Goal: Task Accomplishment & Management: Manage account settings

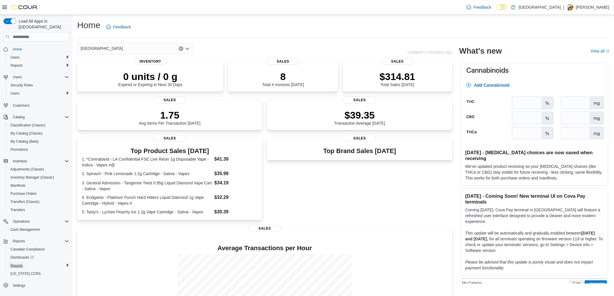
click at [16, 263] on span "Reports" at bounding box center [16, 265] width 12 height 5
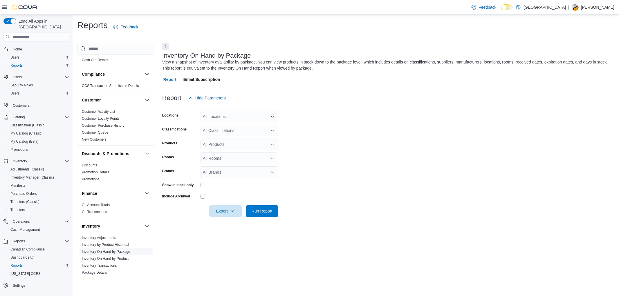
scroll to position [32, 0]
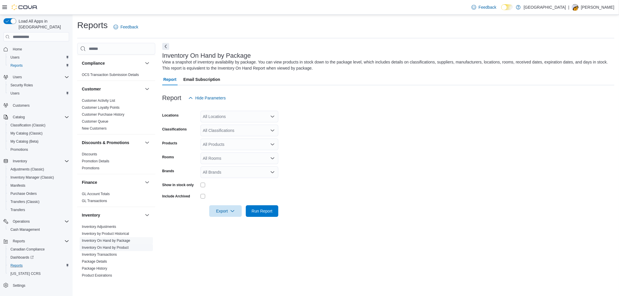
click at [112, 249] on link "Inventory On Hand by Product" at bounding box center [105, 248] width 47 height 4
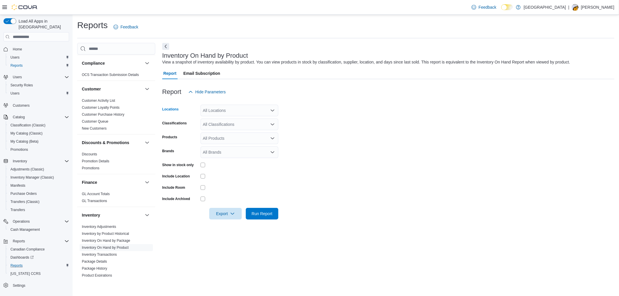
click at [223, 109] on div "All Locations" at bounding box center [239, 111] width 78 height 12
click at [236, 138] on span "[PERSON_NAME]" at bounding box center [229, 137] width 33 height 6
click at [366, 141] on form "Locations [GEOGRAPHIC_DATA] Cannabis Combo box. Selected. Aurora Cannabis. Pres…" at bounding box center [388, 159] width 452 height 122
click at [232, 124] on div "All Classifications" at bounding box center [239, 125] width 78 height 12
click at [227, 144] on span "Cannabis" at bounding box center [221, 143] width 17 height 6
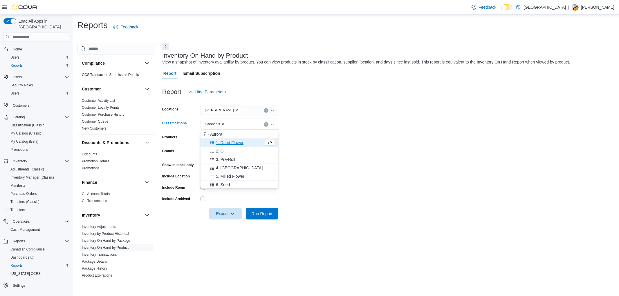
click at [359, 162] on form "Locations Aurora Cannabis Classifications Cannabis Combo box. Selected. Cannabi…" at bounding box center [388, 159] width 452 height 122
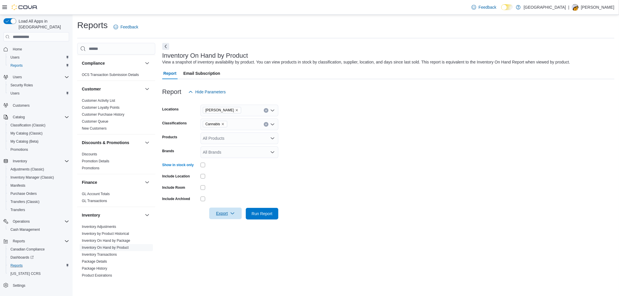
click at [223, 217] on span "Export" at bounding box center [226, 214] width 26 height 12
click at [232, 227] on span "Export to Excel" at bounding box center [226, 225] width 26 height 5
click at [15, 167] on span "Adjustments (Classic)" at bounding box center [27, 169] width 34 height 5
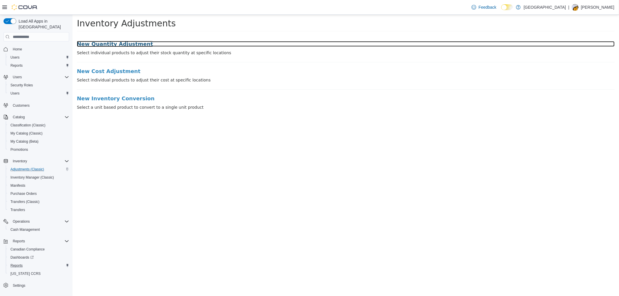
click at [106, 45] on h3 "New Quantity Adjustment" at bounding box center [346, 44] width 538 height 6
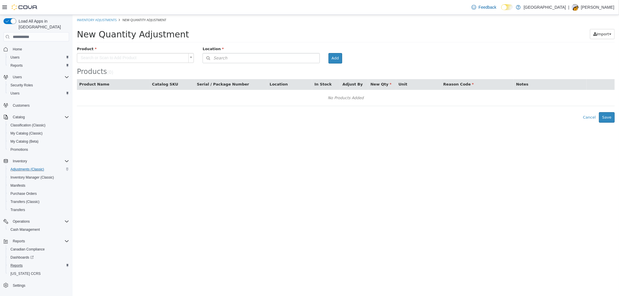
click at [114, 61] on body "× Inventory Adjustments New Quantity Adjustment New Quantity Adjustment Import …" at bounding box center [345, 69] width 546 height 108
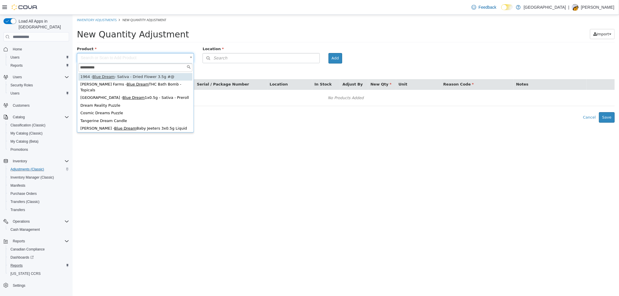
type input "**********"
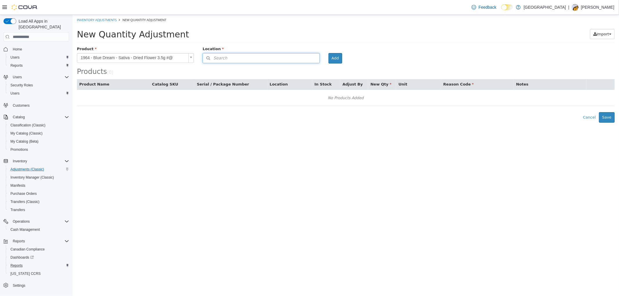
click at [250, 57] on button "Search" at bounding box center [260, 58] width 117 height 10
click at [311, 66] on span "or browse" at bounding box center [304, 69] width 28 height 10
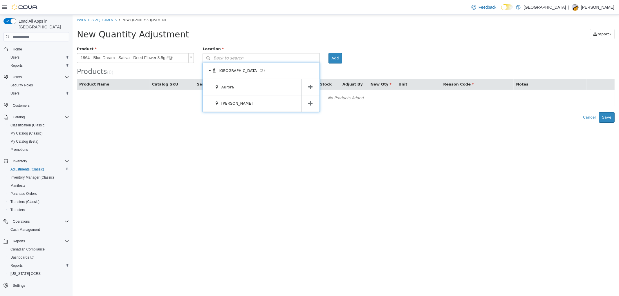
click at [306, 100] on span at bounding box center [310, 103] width 18 height 16
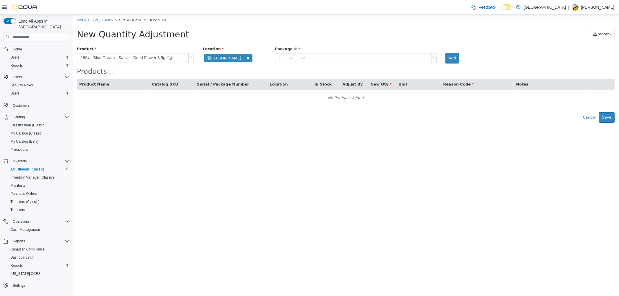
click at [342, 55] on body "**********" at bounding box center [345, 69] width 546 height 108
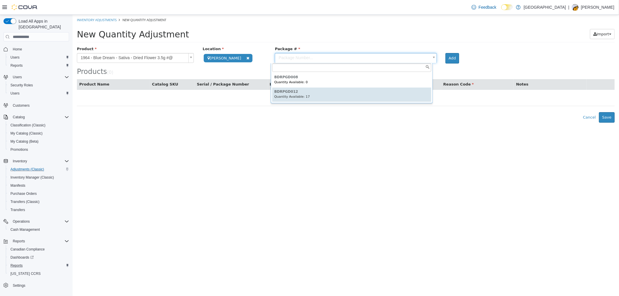
type input "*********"
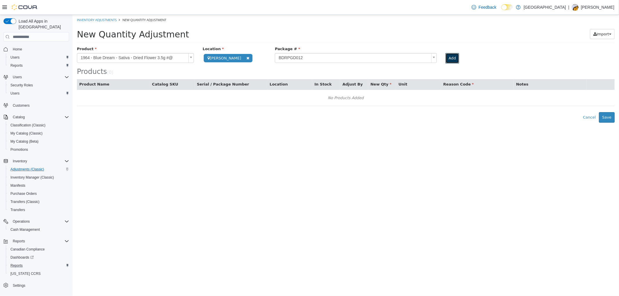
click at [447, 63] on button "Add" at bounding box center [452, 58] width 14 height 10
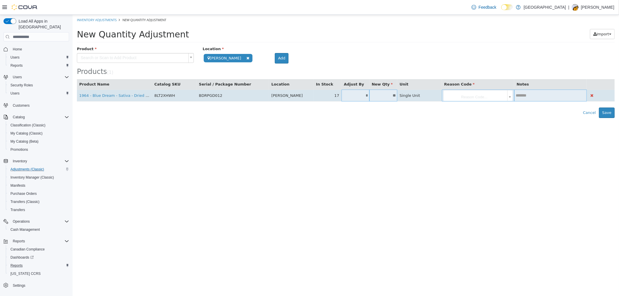
click at [469, 100] on body "**********" at bounding box center [345, 66] width 546 height 103
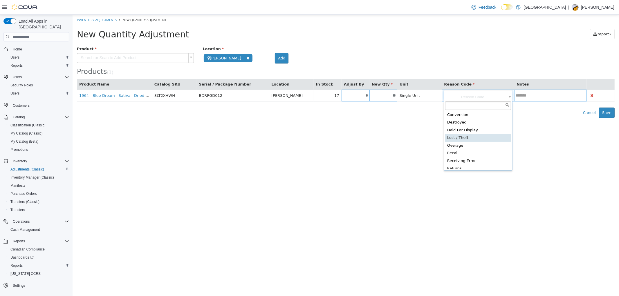
scroll to position [26, 0]
type input "**********"
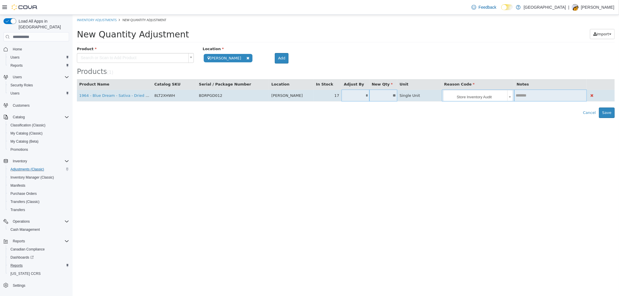
click at [531, 97] on input "text" at bounding box center [550, 95] width 73 height 4
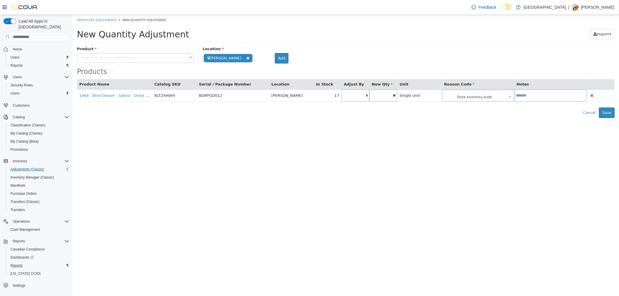
click at [573, 118] on html "**********" at bounding box center [345, 66] width 546 height 103
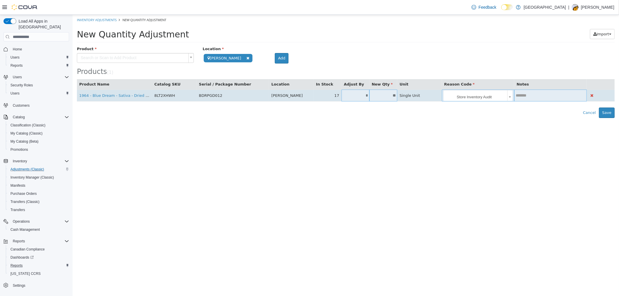
click at [480, 98] on body "**********" at bounding box center [345, 66] width 546 height 103
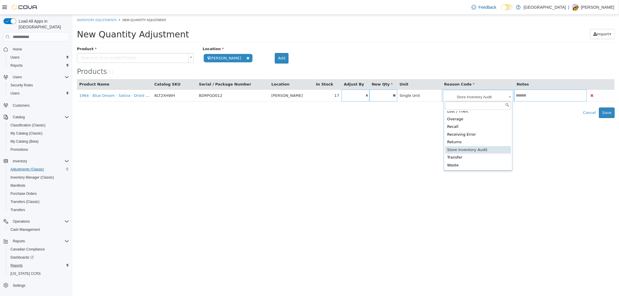
click at [543, 97] on body "**********" at bounding box center [345, 66] width 546 height 103
click at [543, 97] on input "text" at bounding box center [550, 95] width 73 height 4
click at [389, 118] on html "**********" at bounding box center [345, 66] width 546 height 103
click at [17, 190] on span "Purchase Orders" at bounding box center [23, 193] width 26 height 7
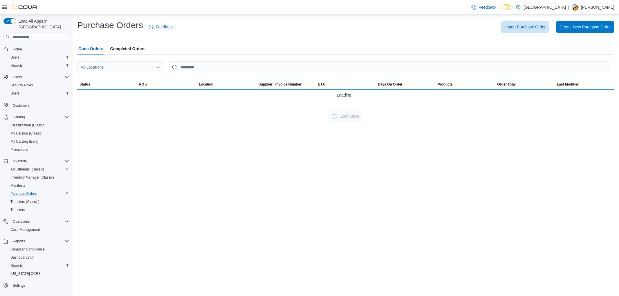
click at [18, 263] on span "Reports" at bounding box center [16, 265] width 12 height 5
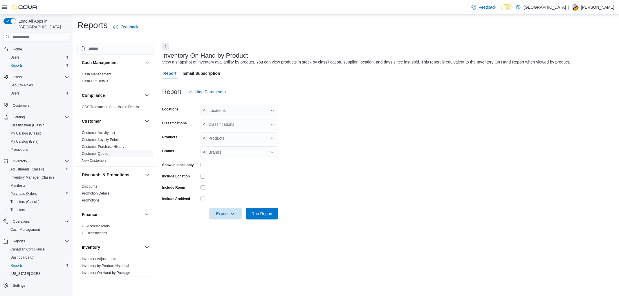
scroll to position [97, 0]
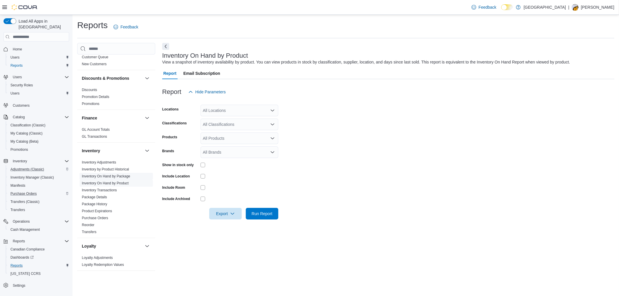
click at [111, 175] on link "Inventory On Hand by Package" at bounding box center [106, 176] width 48 height 4
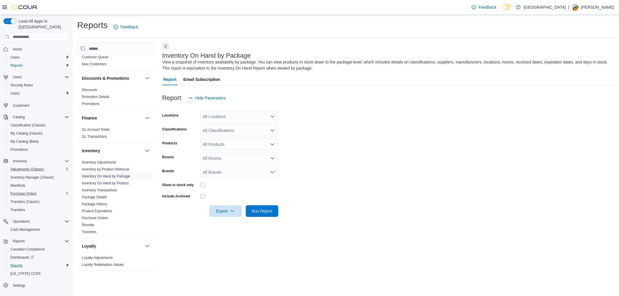
drag, startPoint x: 111, startPoint y: 175, endPoint x: 353, endPoint y: 87, distance: 257.3
click at [355, 87] on div at bounding box center [388, 88] width 452 height 7
click at [247, 121] on div "All Locations" at bounding box center [239, 117] width 78 height 12
click at [238, 144] on span "[PERSON_NAME]" at bounding box center [229, 143] width 33 height 6
click at [402, 142] on form "Locations [GEOGRAPHIC_DATA] Cannabis Combo box. Selected. Aurora Cannabis. Pres…" at bounding box center [388, 160] width 452 height 113
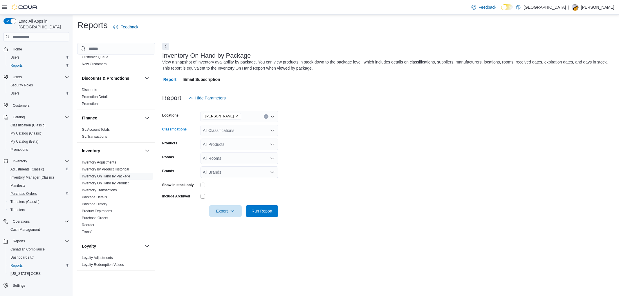
click at [254, 133] on div "All Classifications" at bounding box center [239, 131] width 78 height 12
click at [227, 149] on span "Cannabis" at bounding box center [221, 149] width 17 height 6
click at [397, 147] on form "Locations Aurora Cannabis Classifications Cannabis Products All Products Rooms …" at bounding box center [388, 160] width 452 height 113
click at [120, 183] on link "Inventory On Hand by Product" at bounding box center [105, 183] width 47 height 4
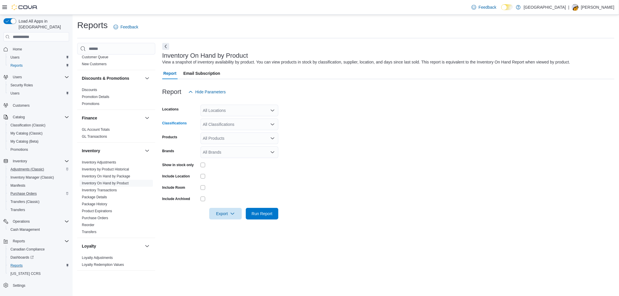
click at [254, 124] on div "All Classifications" at bounding box center [239, 125] width 78 height 12
click at [230, 143] on span "Cannabis" at bounding box center [221, 143] width 17 height 6
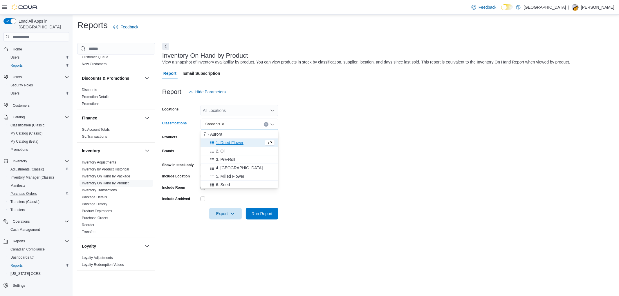
click at [387, 147] on form "Locations All Locations Classifications Cannabis Combo box. Selected. Cannabis.…" at bounding box center [388, 159] width 452 height 122
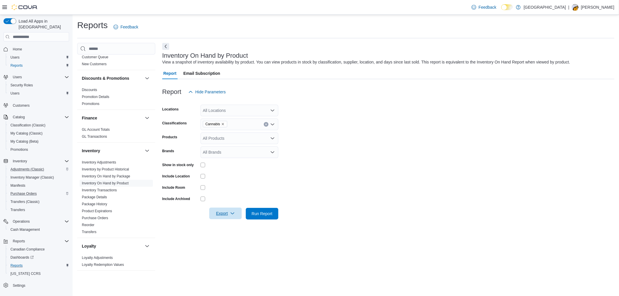
click at [230, 215] on icon "button" at bounding box center [232, 213] width 5 height 5
click at [232, 227] on span "Export to Excel" at bounding box center [226, 225] width 26 height 5
click at [439, 151] on form "Locations All Locations Classifications Cannabis Products All Products Brands A…" at bounding box center [388, 159] width 452 height 122
click at [107, 176] on link "Inventory On Hand by Package" at bounding box center [106, 176] width 48 height 4
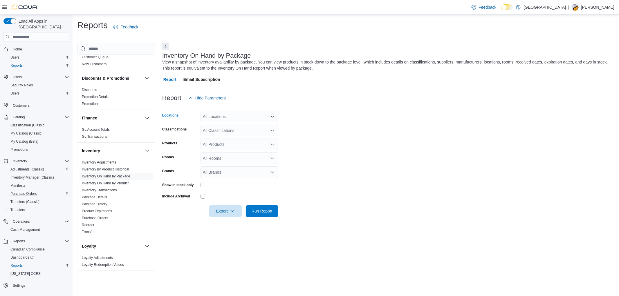
click at [204, 120] on div "All Locations" at bounding box center [239, 117] width 78 height 12
click at [234, 144] on span "[PERSON_NAME]" at bounding box center [229, 143] width 33 height 6
click at [430, 151] on form "Locations [GEOGRAPHIC_DATA] Cannabis Combo box. Selected. Aurora Cannabis. Pres…" at bounding box center [388, 160] width 452 height 113
click at [251, 130] on div "All Classifications" at bounding box center [239, 131] width 78 height 12
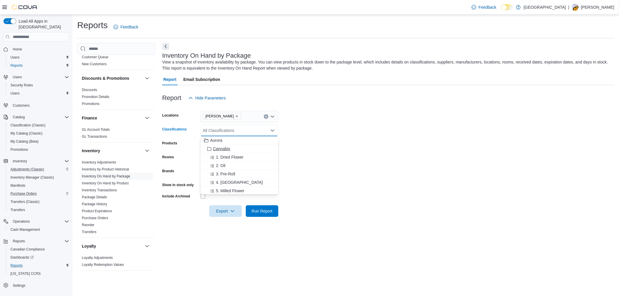
click at [225, 151] on span "Cannabis" at bounding box center [221, 149] width 17 height 6
click at [434, 146] on form "Locations Aurora Cannabis Classifications Cannabis Combo box. Selected. Cannabi…" at bounding box center [388, 160] width 452 height 113
click at [224, 211] on span "Export" at bounding box center [226, 211] width 26 height 12
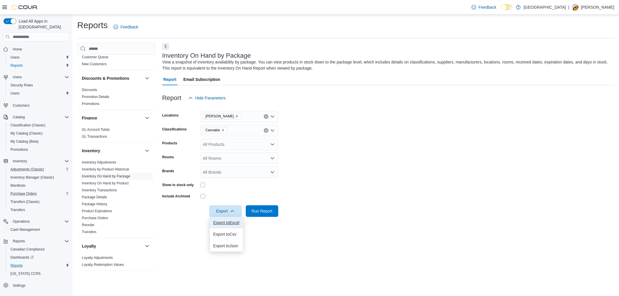
click at [225, 222] on span "Export to Excel" at bounding box center [226, 222] width 26 height 5
click at [25, 190] on span "Purchase Orders" at bounding box center [23, 193] width 26 height 7
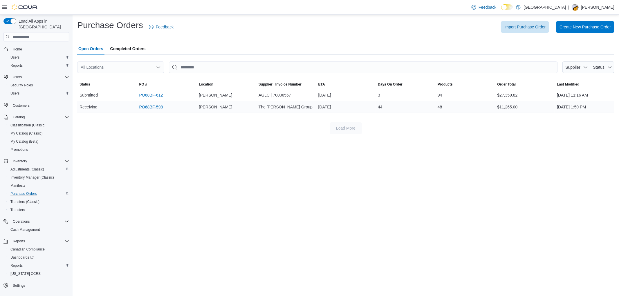
click at [151, 104] on link "PO68BF-598" at bounding box center [151, 107] width 24 height 7
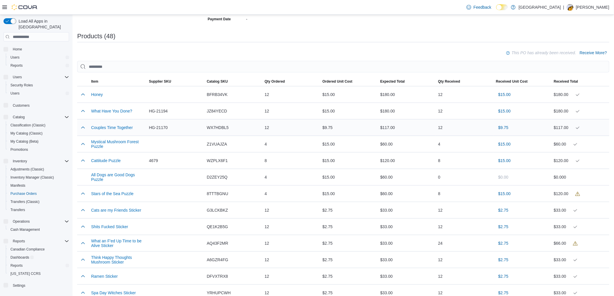
scroll to position [161, 0]
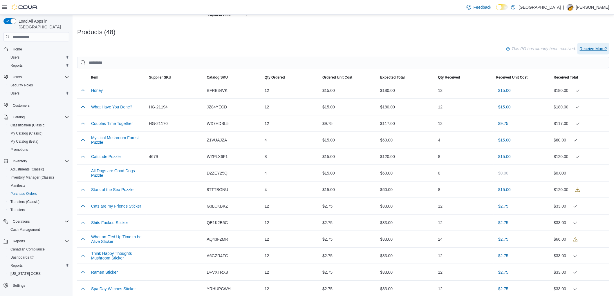
click at [596, 50] on span "Receive More?" at bounding box center [593, 49] width 27 height 6
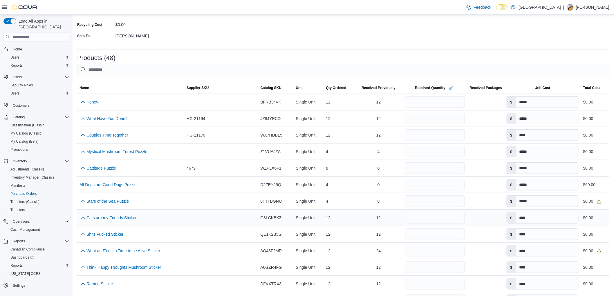
scroll to position [32, 0]
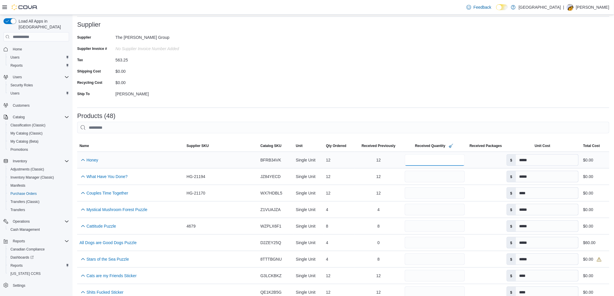
click at [413, 157] on input "*" at bounding box center [435, 160] width 60 height 12
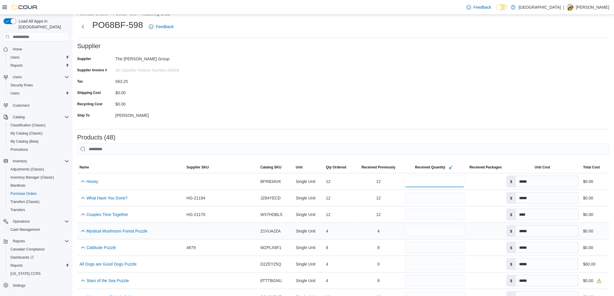
scroll to position [0, 0]
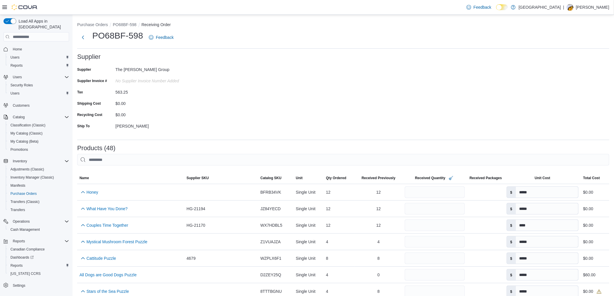
click at [356, 78] on form "Supplier Supplier The Tate Group Supplier Invoice # No Supplier Invoice Number …" at bounding box center [343, 94] width 532 height 82
